Goal: Task Accomplishment & Management: Manage account settings

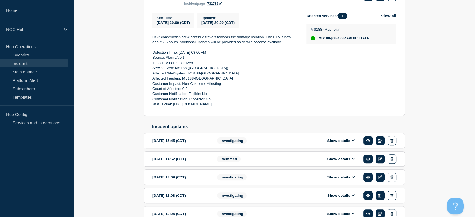
scroll to position [179, 0]
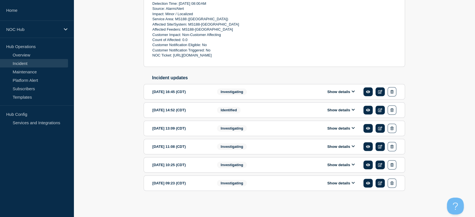
click at [20, 62] on link "Incident" at bounding box center [34, 63] width 68 height 8
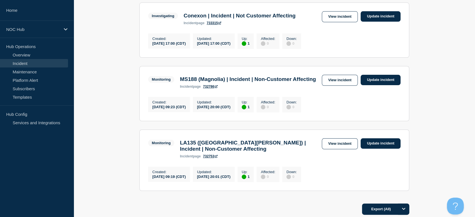
scroll to position [125, 0]
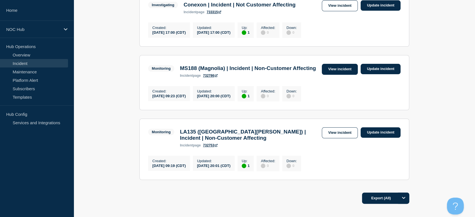
click at [333, 74] on link "View incident" at bounding box center [340, 69] width 36 height 11
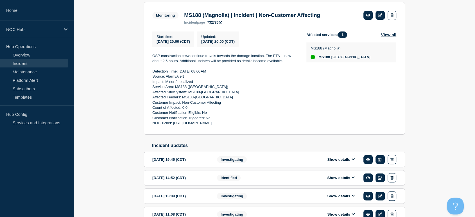
scroll to position [31, 0]
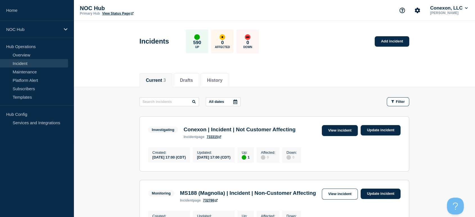
click at [335, 134] on link "View incident" at bounding box center [340, 130] width 36 height 11
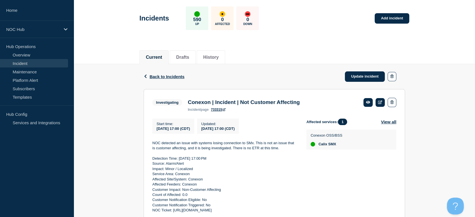
scroll to position [47, 0]
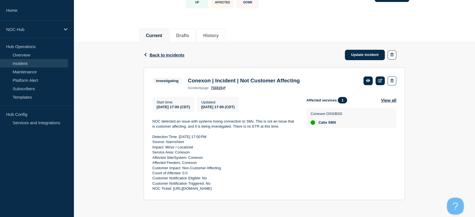
drag, startPoint x: 220, startPoint y: 159, endPoint x: 295, endPoint y: 191, distance: 80.9
click at [295, 191] on section "Investigating Conexon | Incident | Not Customer Affecting incident page 733315 …" at bounding box center [275, 133] width 262 height 133
copy div "NOC detected an issue with systems losing connection to SMx. This is not an iss…"
click at [356, 53] on link "Update incident" at bounding box center [365, 55] width 40 height 10
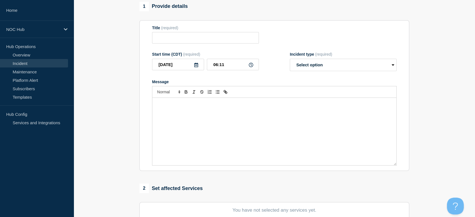
type input "Conexon | Incident | Not Customer Affecting"
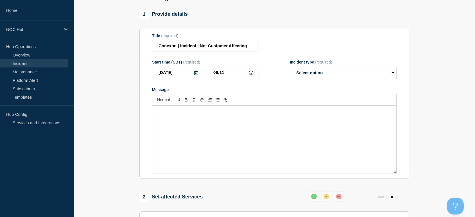
click at [223, 121] on div "Message" at bounding box center [274, 139] width 244 height 67
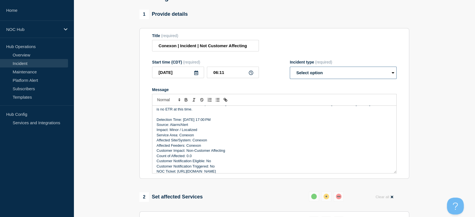
click at [308, 76] on select "Select option Investigating Identified Monitoring Resolved" at bounding box center [343, 73] width 107 height 12
select select "resolved"
click at [290, 70] on select "Select option Investigating Identified Monitoring Resolved" at bounding box center [343, 73] width 107 height 12
click at [299, 116] on p "Message" at bounding box center [275, 114] width 236 height 5
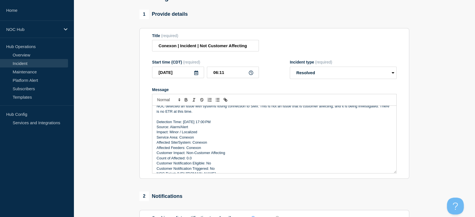
scroll to position [0, 0]
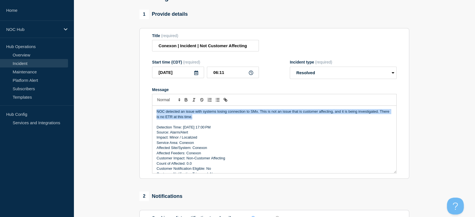
drag, startPoint x: 207, startPoint y: 120, endPoint x: 152, endPoint y: 114, distance: 55.1
click at [152, 114] on div "NOC detected an issue with systems losing connection to SMx. This is not an iss…" at bounding box center [274, 139] width 244 height 67
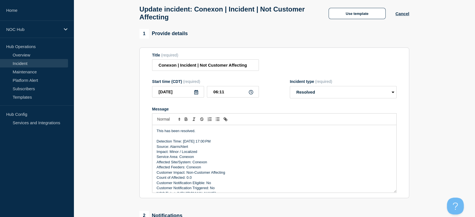
scroll to position [152, 0]
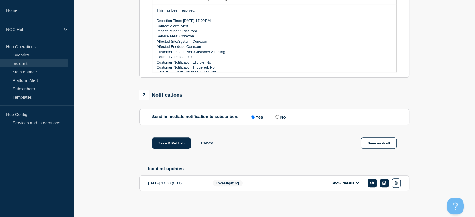
click at [278, 115] on input "No" at bounding box center [278, 117] width 4 height 4
radio input "true"
radio input "false"
click at [173, 144] on button "Save & Publish" at bounding box center [171, 142] width 39 height 11
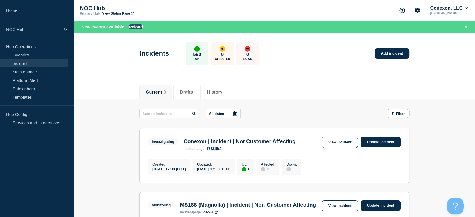
click at [134, 26] on button "Reload" at bounding box center [136, 26] width 14 height 5
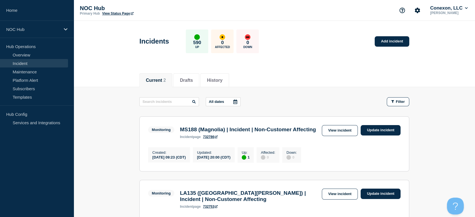
drag, startPoint x: 330, startPoint y: 128, endPoint x: 331, endPoint y: 132, distance: 4.2
click at [330, 129] on link "View incident" at bounding box center [340, 130] width 36 height 11
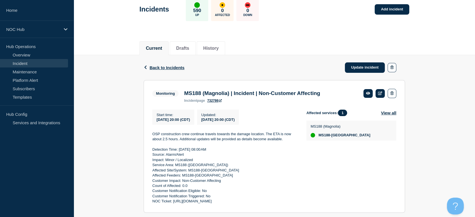
scroll to position [94, 0]
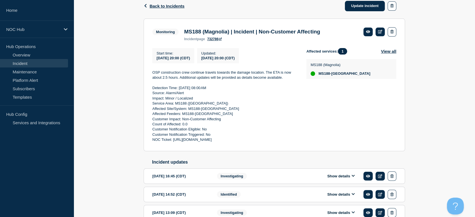
drag, startPoint x: 150, startPoint y: 72, endPoint x: 298, endPoint y: 144, distance: 165.1
click at [298, 144] on section "Monitoring MS188 (Magnolia) | Incident | Non-Customer Affecting incident page 7…" at bounding box center [275, 85] width 262 height 133
copy div "OSP construction crew continue travels towards the damage location. The ETA is …"
click at [363, 8] on link "Update incident" at bounding box center [365, 6] width 40 height 10
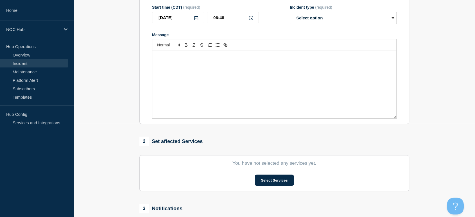
type input "MS188 (Magnolia) | Incident | Non-Customer Affecting"
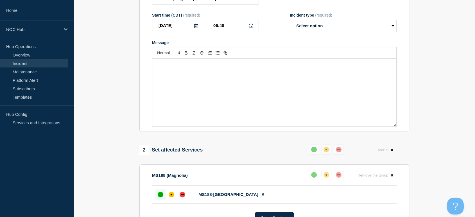
click at [213, 72] on div "Message" at bounding box center [274, 92] width 244 height 67
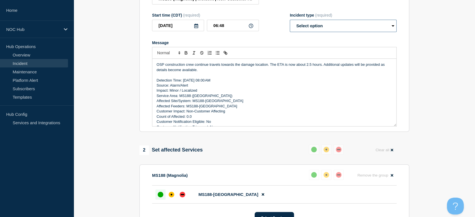
click at [305, 29] on select "Select option Investigating Identified Monitoring Resolved" at bounding box center [343, 26] width 107 height 12
select select "monitoring"
click at [290, 23] on select "Select option Investigating Identified Monitoring Resolved" at bounding box center [343, 26] width 107 height 12
click at [302, 62] on div "OSP construction crew continue travels towards the damage location. The ETA is …" at bounding box center [274, 92] width 244 height 67
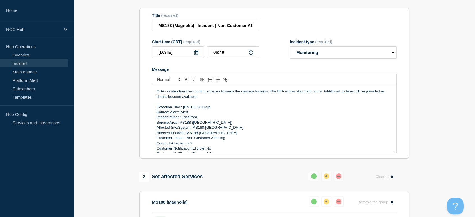
scroll to position [31, 0]
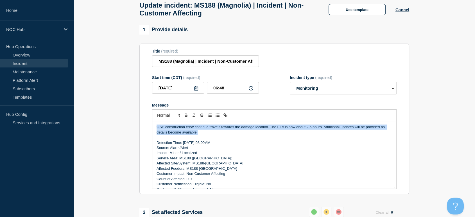
drag, startPoint x: 203, startPoint y: 137, endPoint x: 155, endPoint y: 129, distance: 48.6
click at [155, 129] on div "OSP construction crew continue travels towards the damage location. The ETA is …" at bounding box center [274, 154] width 244 height 67
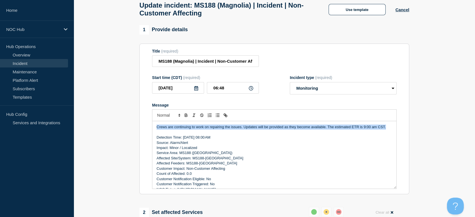
drag, startPoint x: 387, startPoint y: 132, endPoint x: 149, endPoint y: 131, distance: 237.9
click at [149, 131] on section "Title (required) MS188 (Magnolia) | Incident | Non-Customer Affecting Start tim…" at bounding box center [274, 119] width 270 height 151
copy p "Crews are continuing to work on repairing the issues. Updates will be provided …"
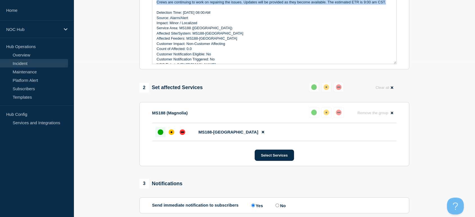
scroll to position [281, 0]
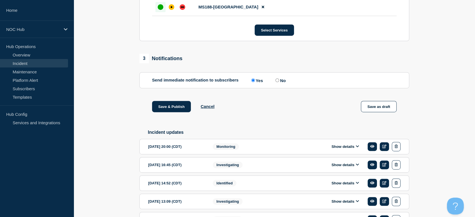
click at [278, 82] on input "No" at bounding box center [278, 80] width 4 height 4
radio input "true"
radio input "false"
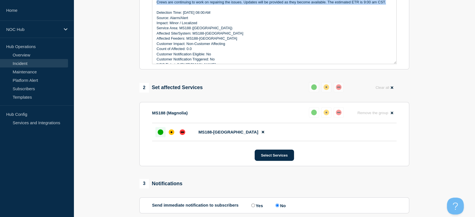
scroll to position [62, 0]
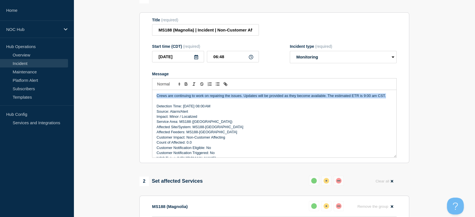
click at [225, 98] on p "Crews are continuing to work on repairing the issues. Updates will be provided …" at bounding box center [275, 95] width 236 height 5
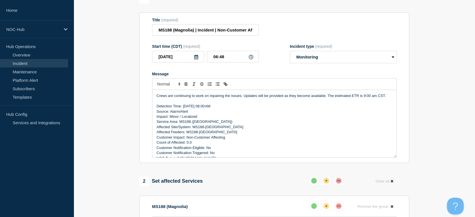
click at [240, 98] on p "Crews are continuing to work on repairing the issues. Updates will be provided …" at bounding box center [275, 95] width 236 height 5
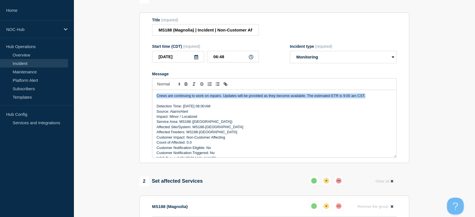
drag, startPoint x: 369, startPoint y: 100, endPoint x: 157, endPoint y: 96, distance: 211.8
click at [157, 96] on p "Crews are continuing to work on repairs. Updates will be provided as they becom…" at bounding box center [275, 95] width 236 height 5
copy p "Crews are continuing to work on repairs. Updates will be provided as they becom…"
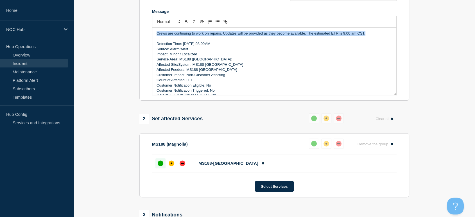
scroll to position [281, 0]
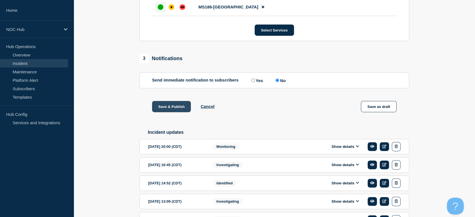
click at [167, 111] on button "Save & Publish" at bounding box center [171, 106] width 39 height 11
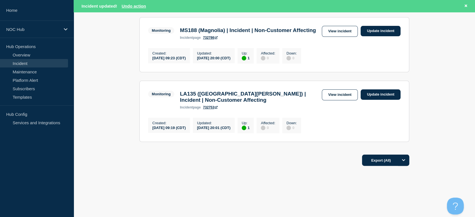
scroll to position [124, 0]
click at [338, 98] on div "Monitoring LA135 ([GEOGRAPHIC_DATA][PERSON_NAME]) | Incident | Non-Customer Aff…" at bounding box center [274, 99] width 253 height 20
click at [369, 92] on link "Update incident" at bounding box center [381, 94] width 40 height 10
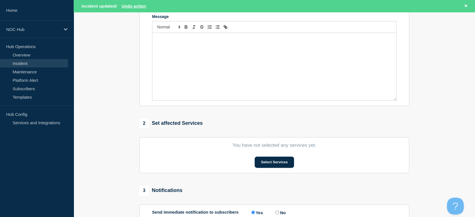
type input "LA135 ([GEOGRAPHIC_DATA][PERSON_NAME]) | Incident | Non-Customer Affecting"
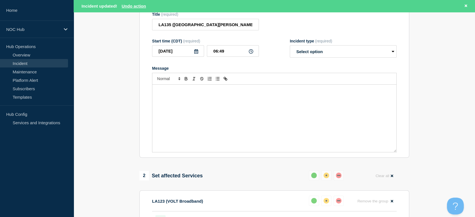
scroll to position [61, 0]
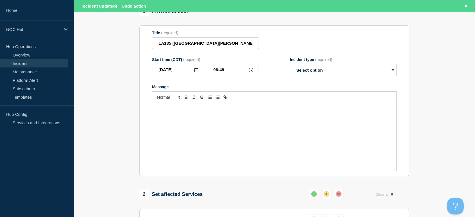
click at [209, 130] on div "Message" at bounding box center [274, 136] width 244 height 67
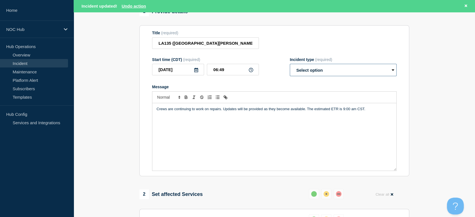
click at [325, 76] on select "Select option Investigating Identified Monitoring Resolved" at bounding box center [343, 70] width 107 height 12
select select "monitoring"
click at [290, 67] on select "Select option Investigating Identified Monitoring Resolved" at bounding box center [343, 70] width 107 height 12
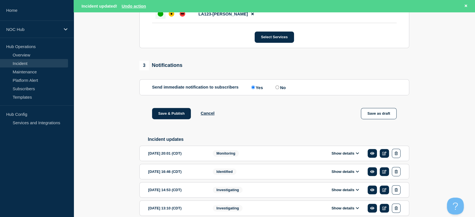
scroll to position [342, 0]
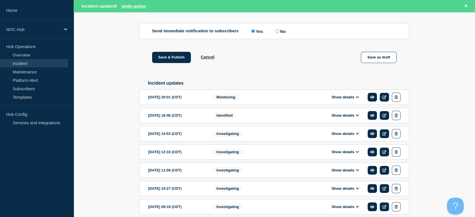
click at [355, 105] on section "[DATE] 20:01 (CDT) Show details Monitoring" at bounding box center [274, 96] width 270 height 15
click at [356, 99] on icon at bounding box center [357, 97] width 3 height 4
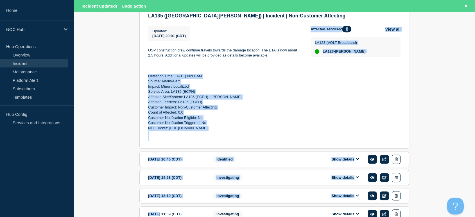
scroll to position [468, 0]
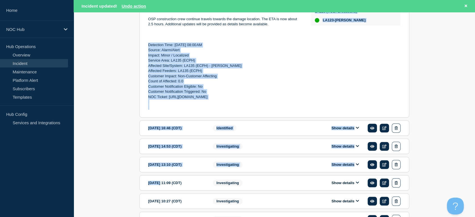
drag, startPoint x: 148, startPoint y: 173, endPoint x: 291, endPoint y: 104, distance: 159.1
click at [291, 104] on div "OSP construction crew continue travels towards the damage location. The ETA is …" at bounding box center [225, 63] width 154 height 93
copy div "Detection Time: [DATE] 08:00 AM Source: Alarm/Alert Impact: Minor / Localized S…"
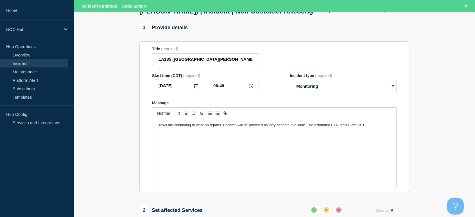
scroll to position [30, 0]
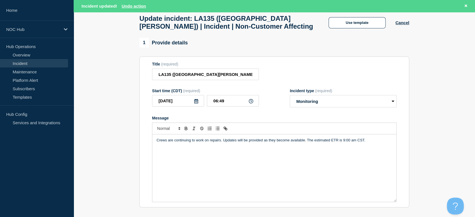
click at [232, 164] on div "Crews are continuing to work on repairs. Updates will be provided as they becom…" at bounding box center [274, 167] width 244 height 67
click at [218, 150] on div "Crews are continuing to work on repairs. Updates will be provided as they becom…" at bounding box center [274, 167] width 244 height 67
click at [373, 141] on p "Crews are continuing to work on repairs. Updates will be provided as they becom…" at bounding box center [275, 140] width 236 height 5
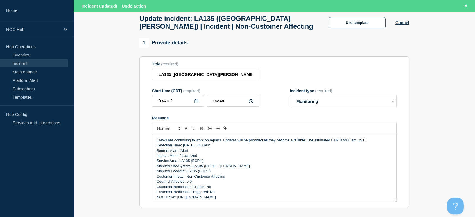
click at [370, 143] on p "Crews are continuing to work on repairs. Updates will be provided as they becom…" at bounding box center [275, 140] width 236 height 5
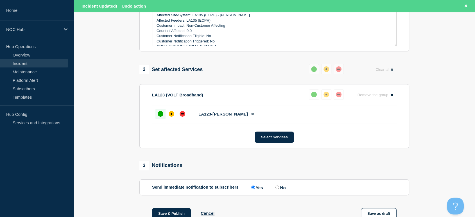
scroll to position [249, 0]
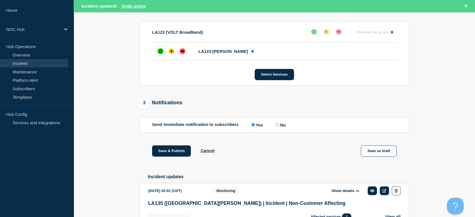
click at [277, 127] on input "No" at bounding box center [278, 125] width 4 height 4
radio input "true"
radio input "false"
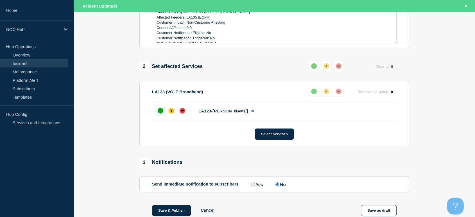
scroll to position [218, 0]
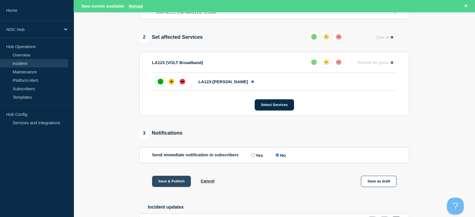
click at [169, 184] on button "Save & Publish" at bounding box center [171, 181] width 39 height 11
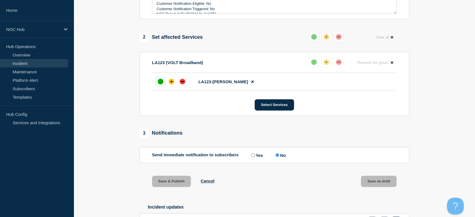
scroll to position [207, 0]
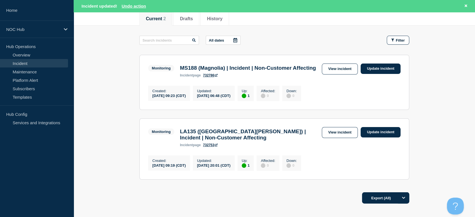
scroll to position [62, 0]
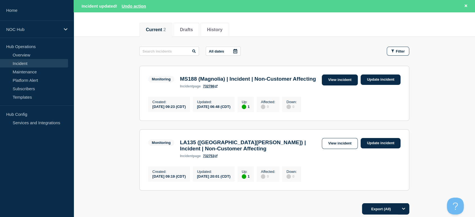
click at [335, 80] on link "View incident" at bounding box center [340, 80] width 36 height 11
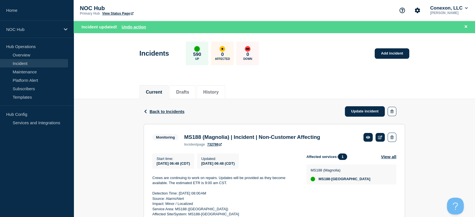
scroll to position [62, 0]
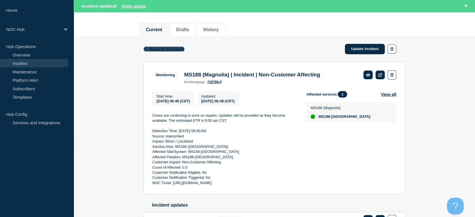
click at [157, 49] on span "Back to Incidents" at bounding box center [167, 49] width 35 height 5
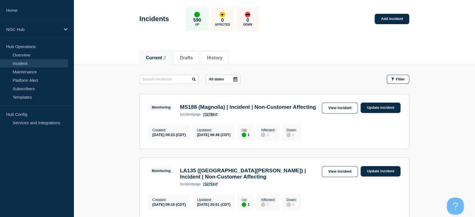
scroll to position [94, 0]
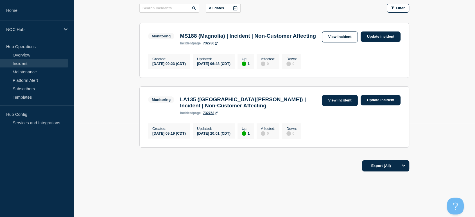
click at [330, 106] on link "View incident" at bounding box center [340, 100] width 36 height 11
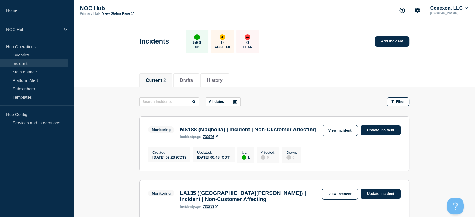
click at [329, 128] on link "View incident" at bounding box center [340, 130] width 36 height 11
click at [329, 128] on body "Home NOC Hub Hub Operations Overview Incident Maintenance Platform Alert Subscr…" at bounding box center [237, 108] width 475 height 217
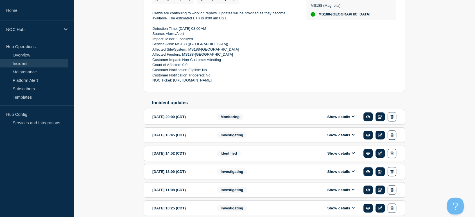
scroll to position [187, 0]
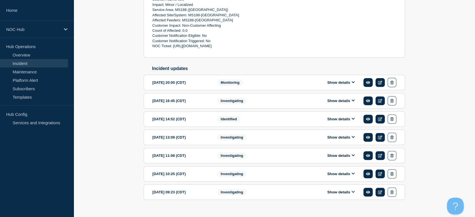
click at [350, 85] on button "Show details" at bounding box center [341, 82] width 31 height 5
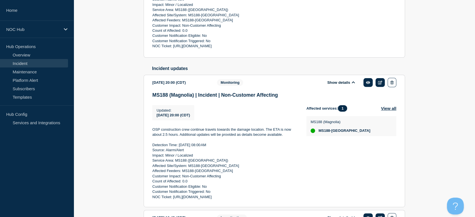
click at [350, 85] on button "Show details" at bounding box center [341, 82] width 31 height 5
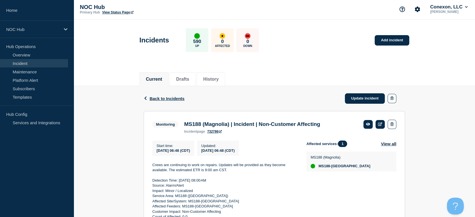
scroll to position [0, 0]
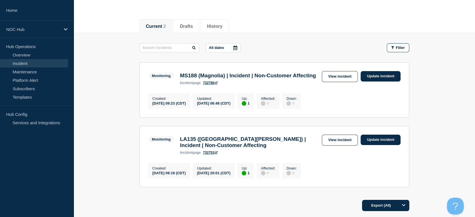
scroll to position [94, 0]
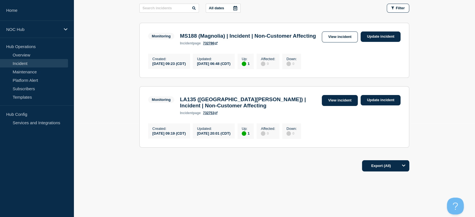
click at [333, 106] on link "View incident" at bounding box center [340, 100] width 36 height 11
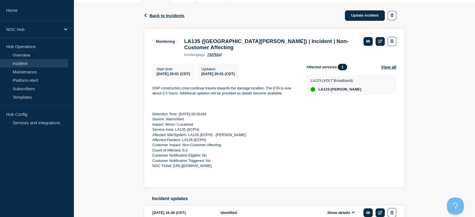
scroll to position [83, 0]
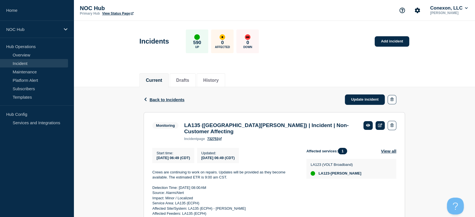
scroll to position [62, 0]
